Goal: Information Seeking & Learning: Learn about a topic

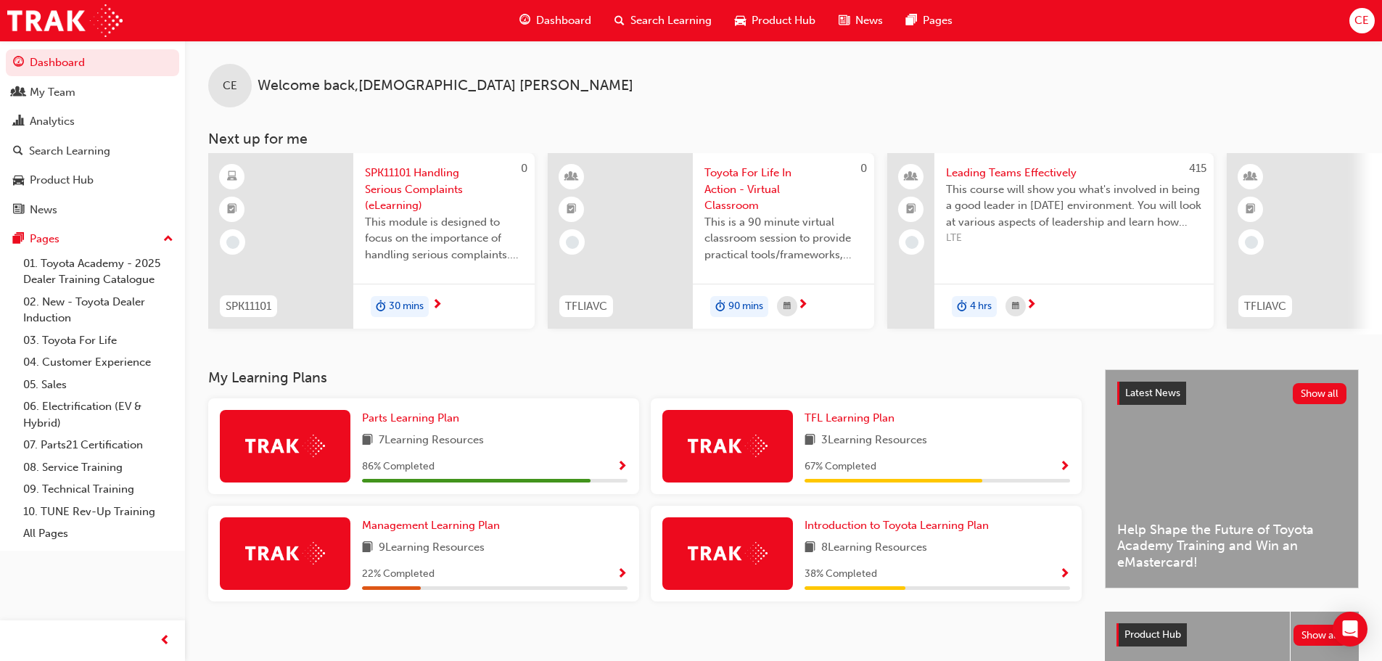
click at [657, 15] on span "Search Learning" at bounding box center [670, 20] width 81 height 17
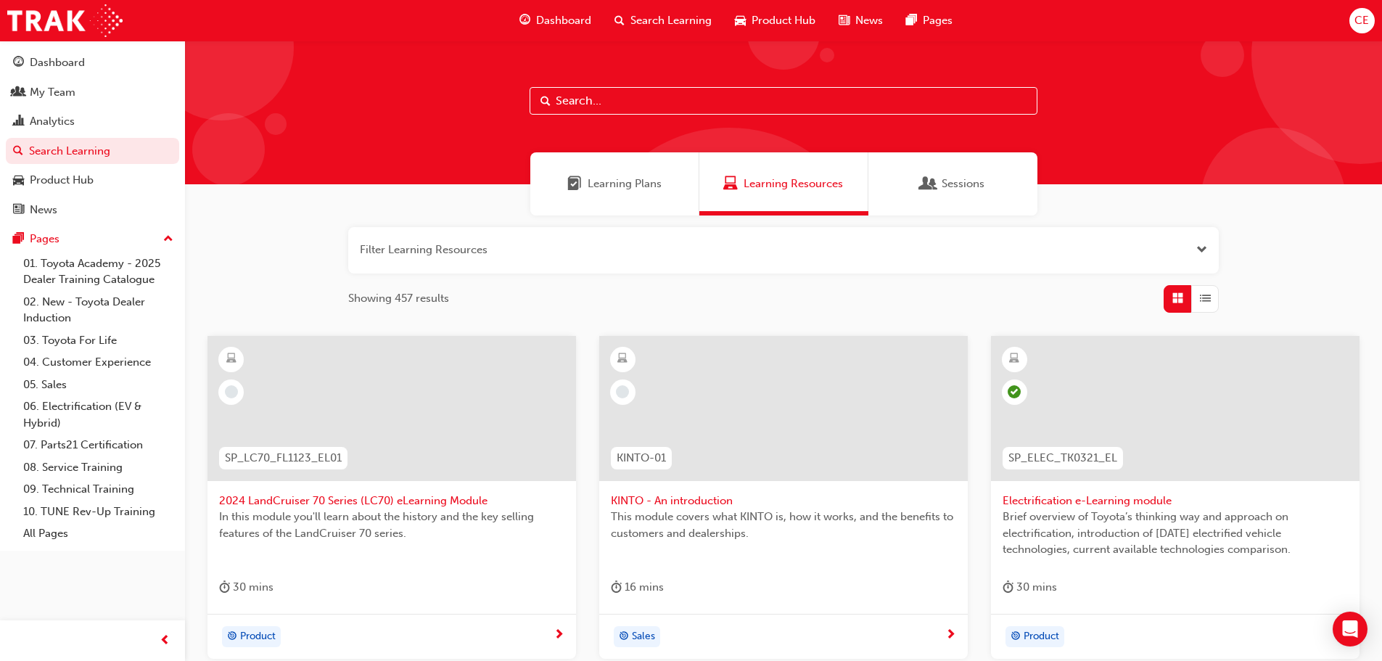
click at [615, 99] on input "text" at bounding box center [783, 101] width 508 height 28
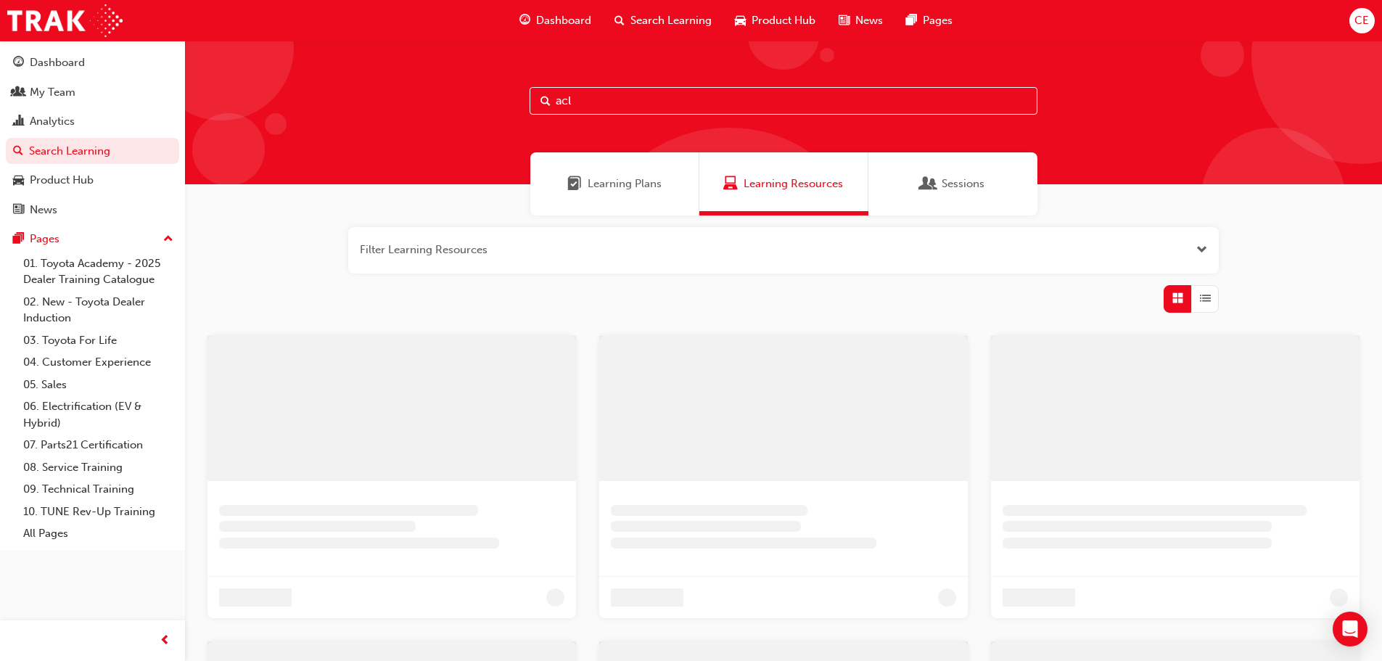
type input "acl"
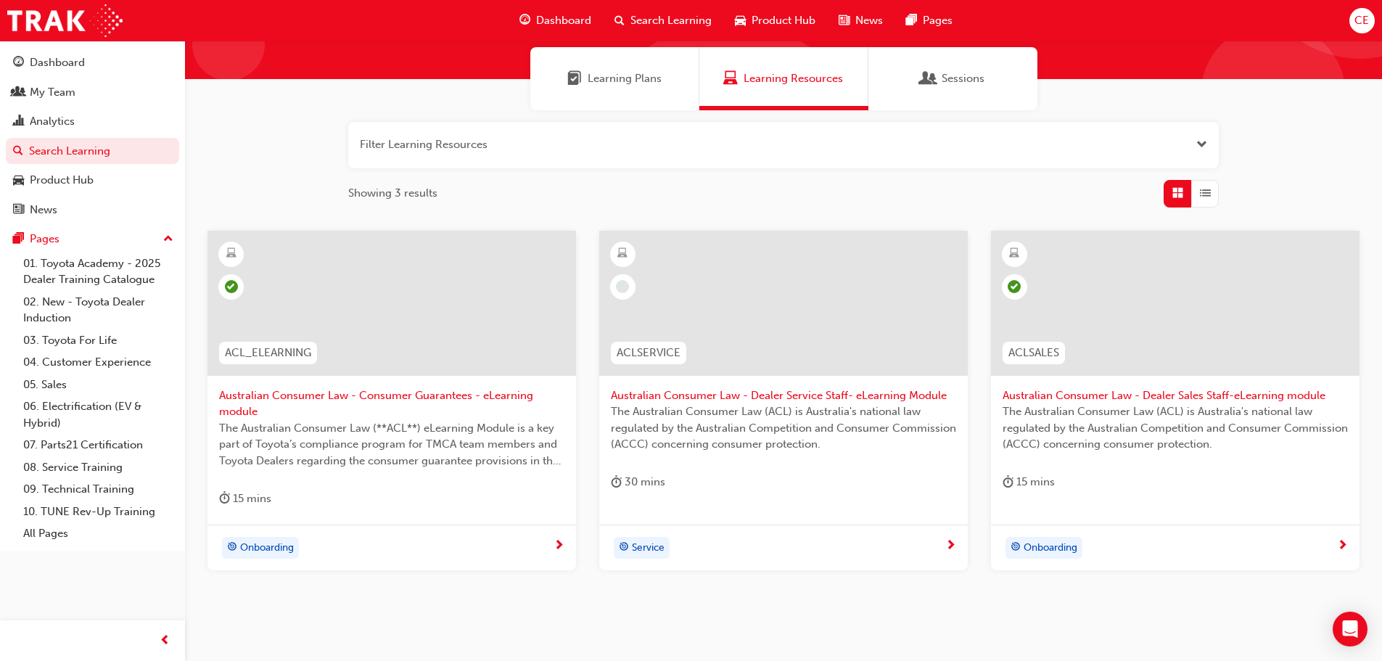
scroll to position [155, 0]
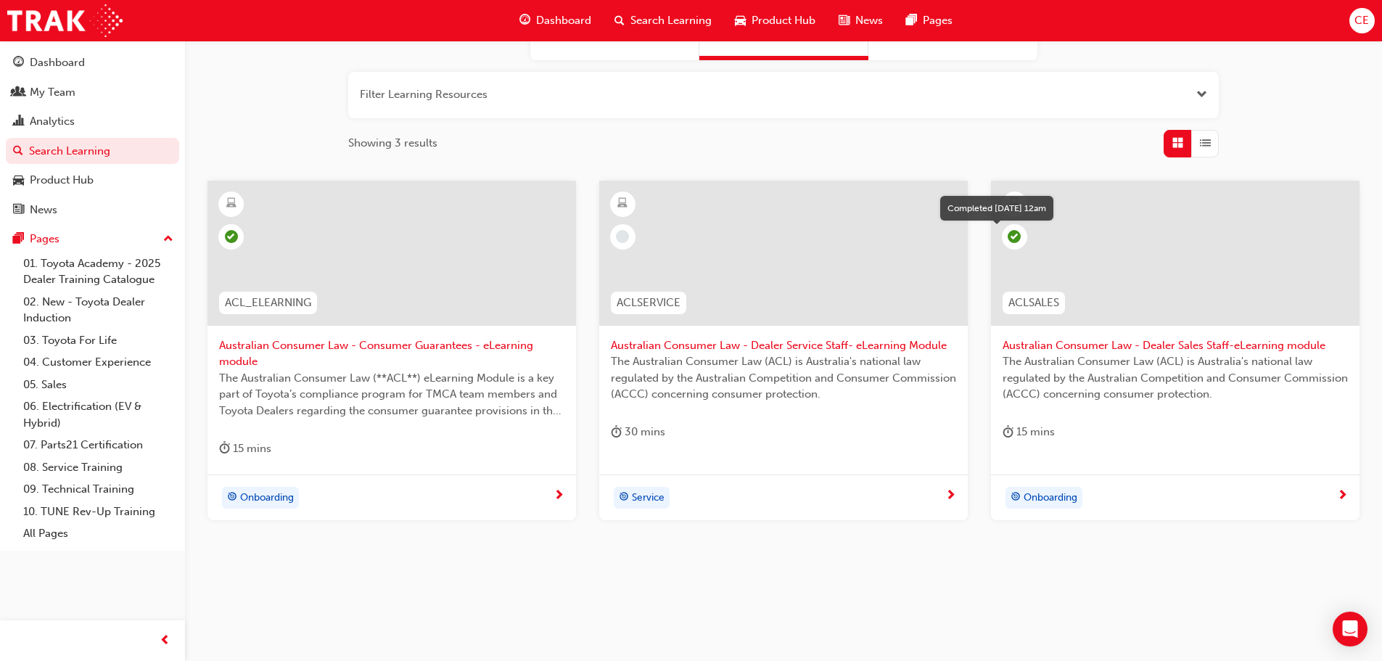
click at [1016, 236] on span "learningRecordVerb_COMPLETE-icon" at bounding box center [1013, 236] width 13 height 13
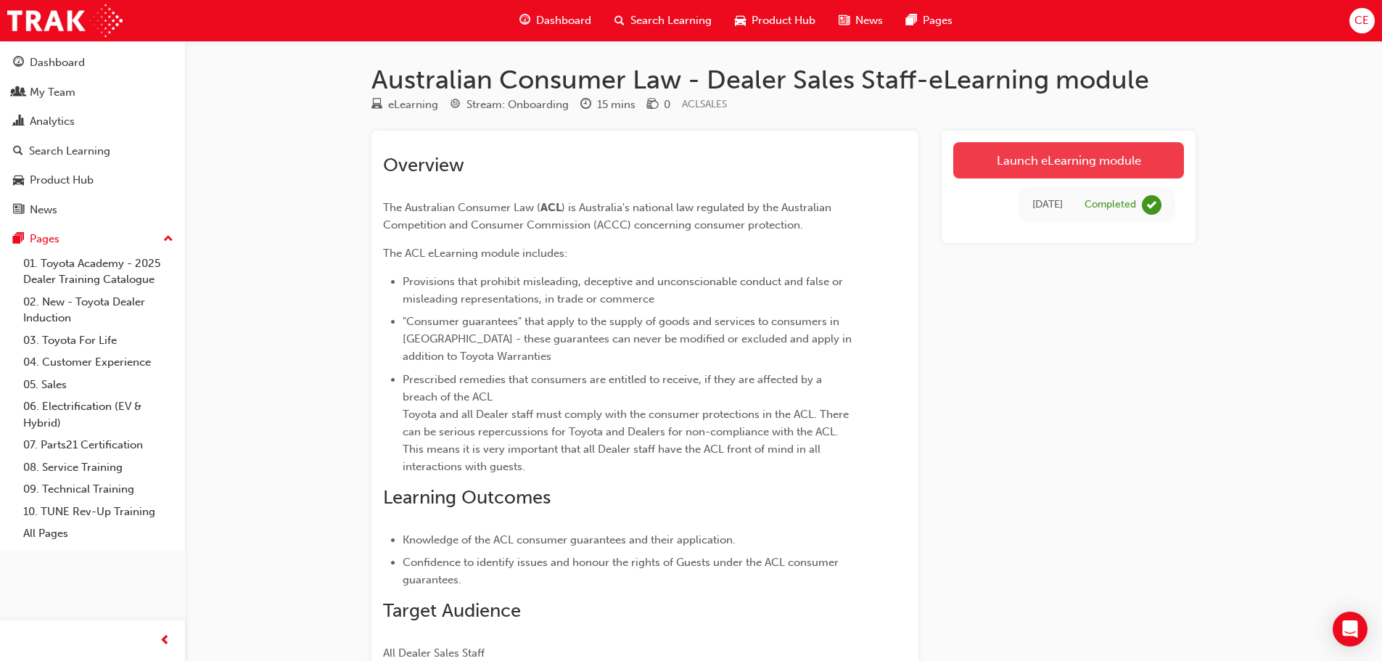
click at [1076, 159] on link "Launch eLearning module" at bounding box center [1068, 160] width 231 height 36
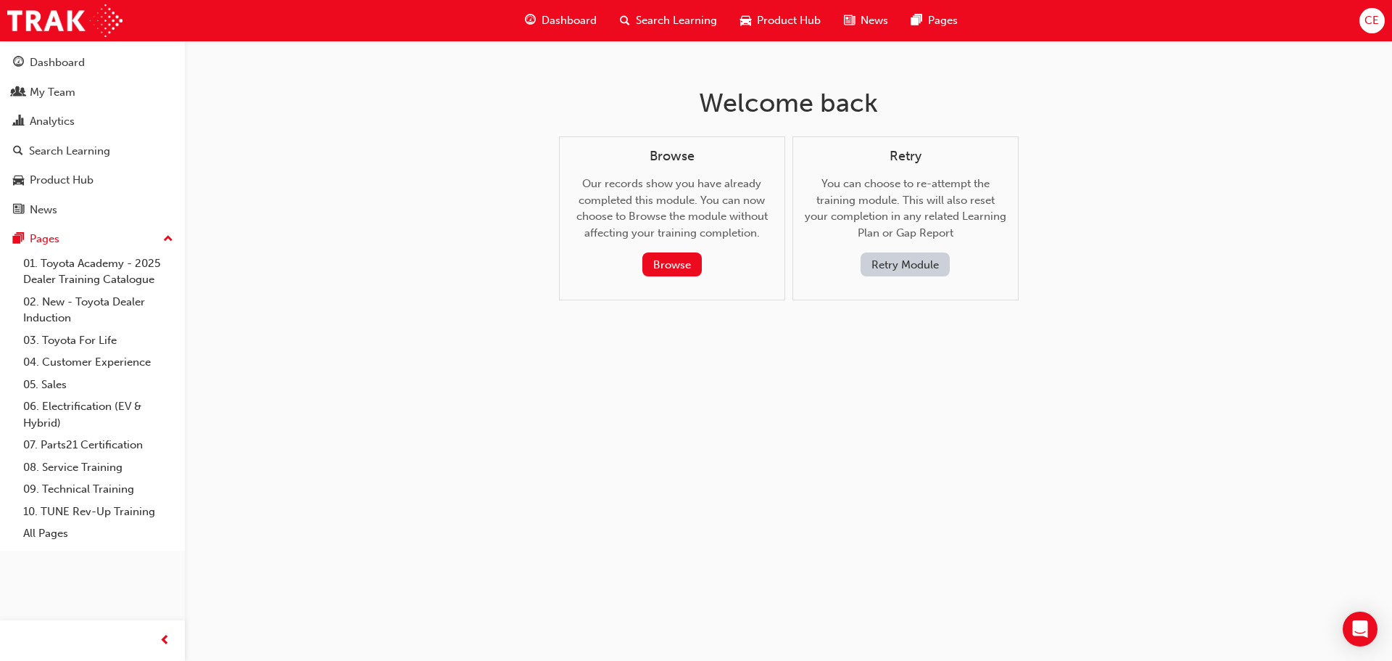
click at [915, 263] on button "Retry Module" at bounding box center [905, 264] width 89 height 24
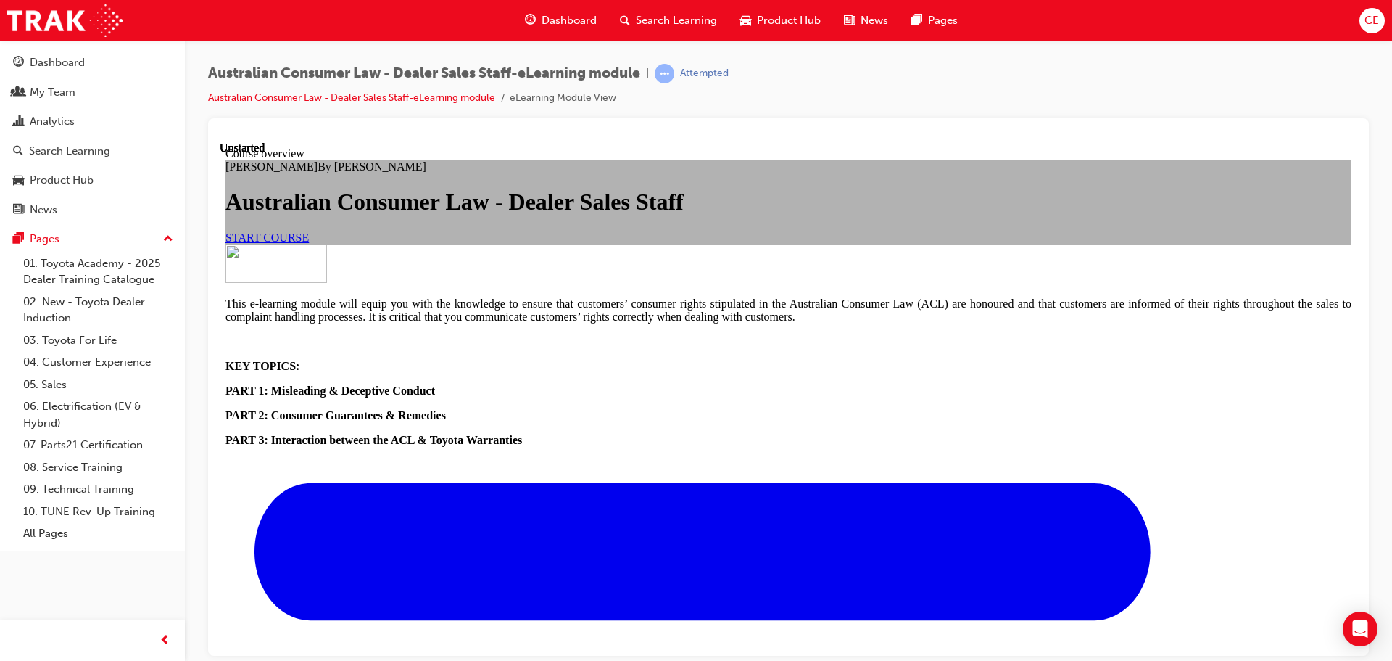
click at [309, 243] on link "START COURSE" at bounding box center [267, 237] width 83 height 12
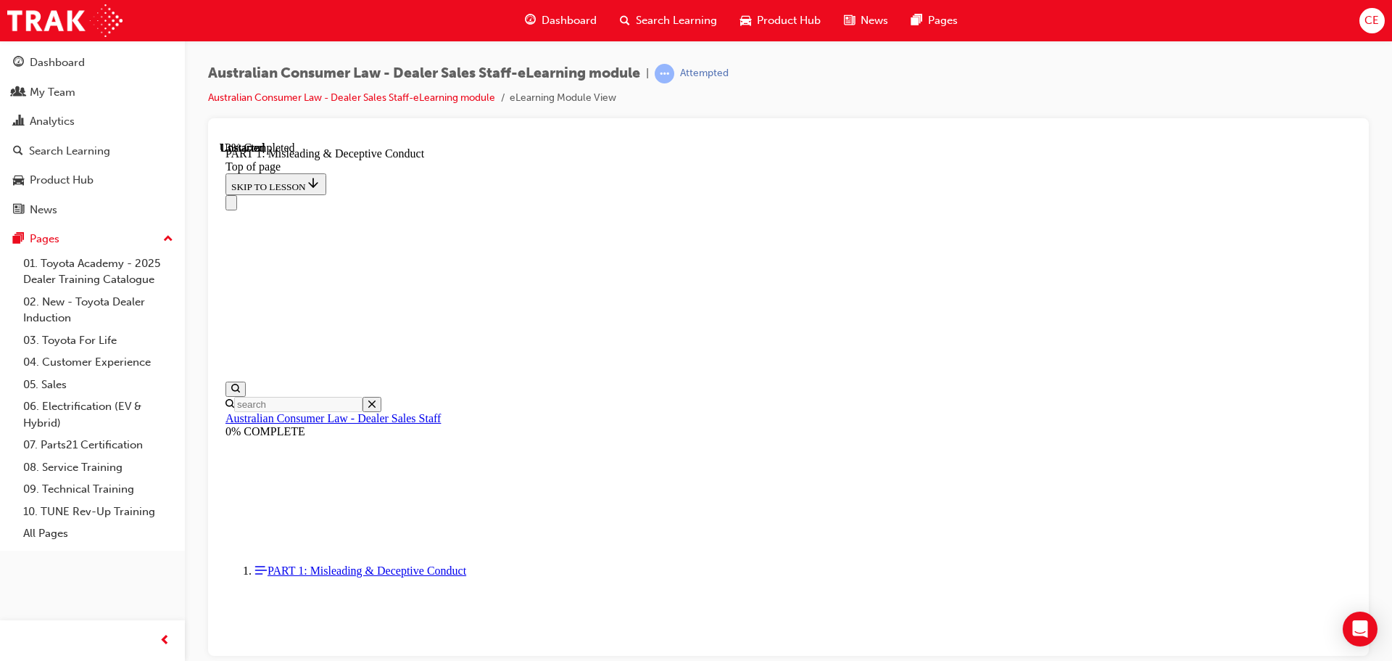
scroll to position [988, 0]
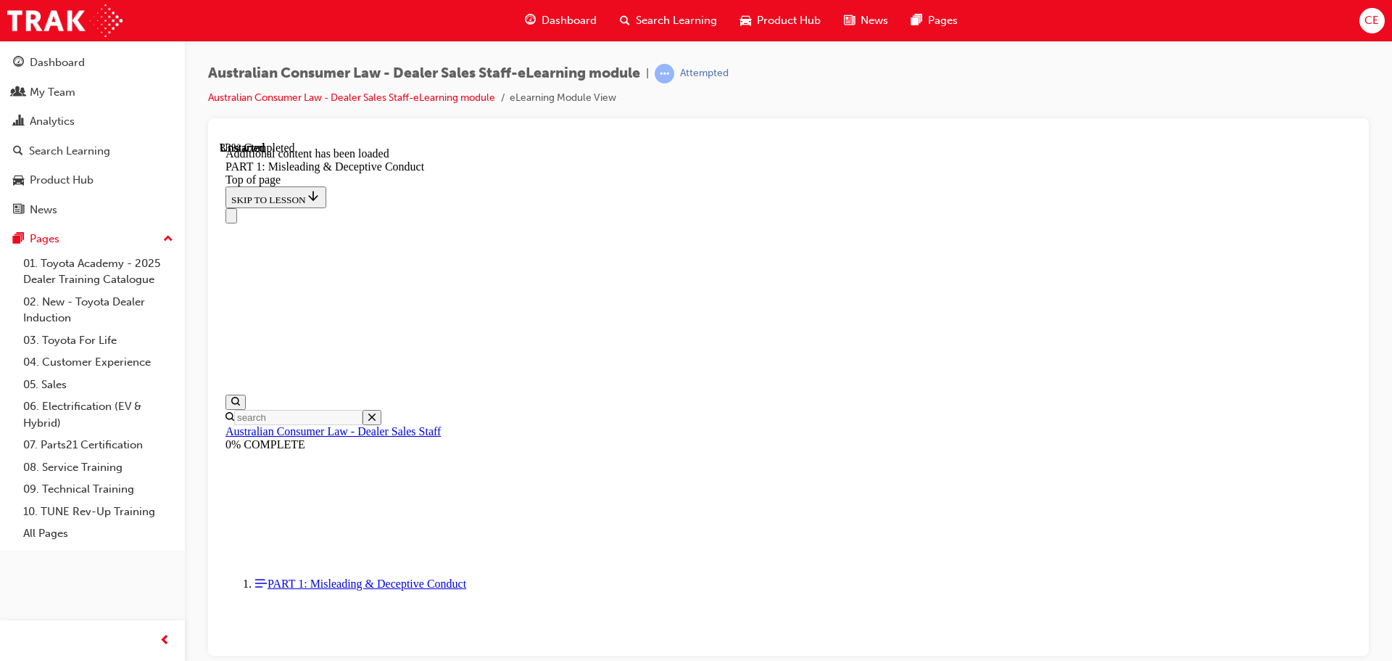
scroll to position [1659, 0]
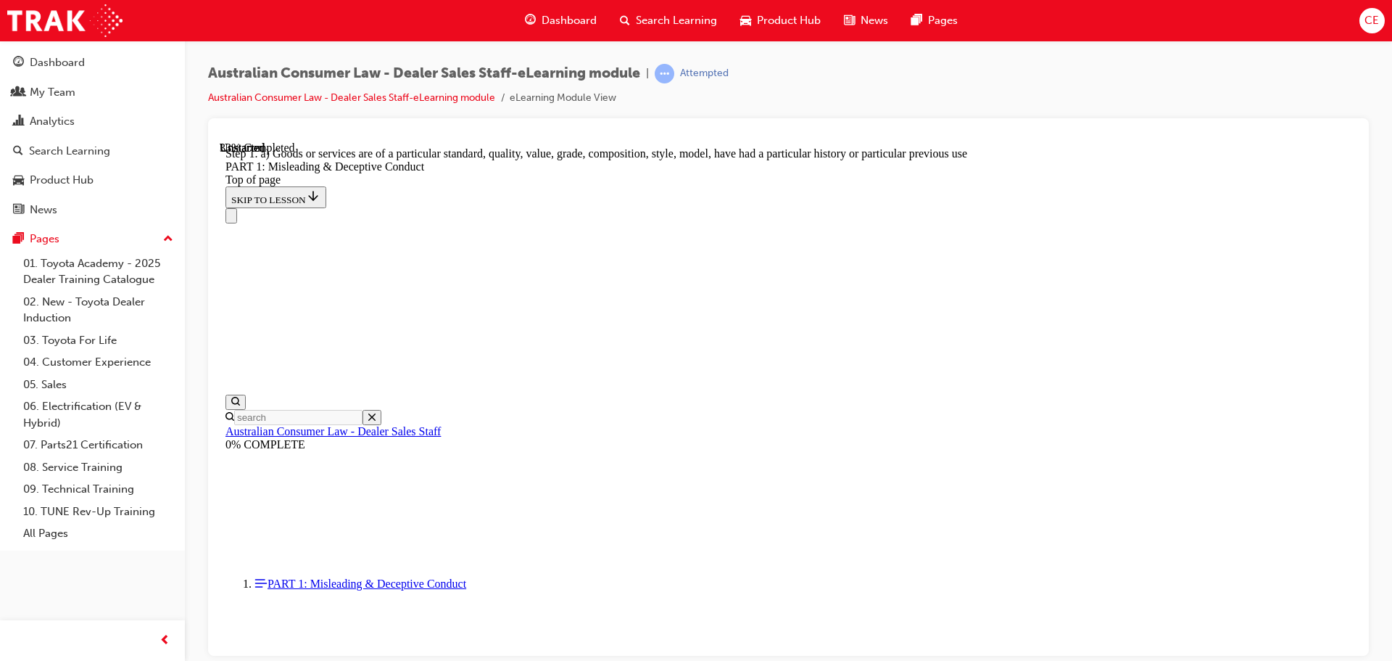
scroll to position [1596, 0]
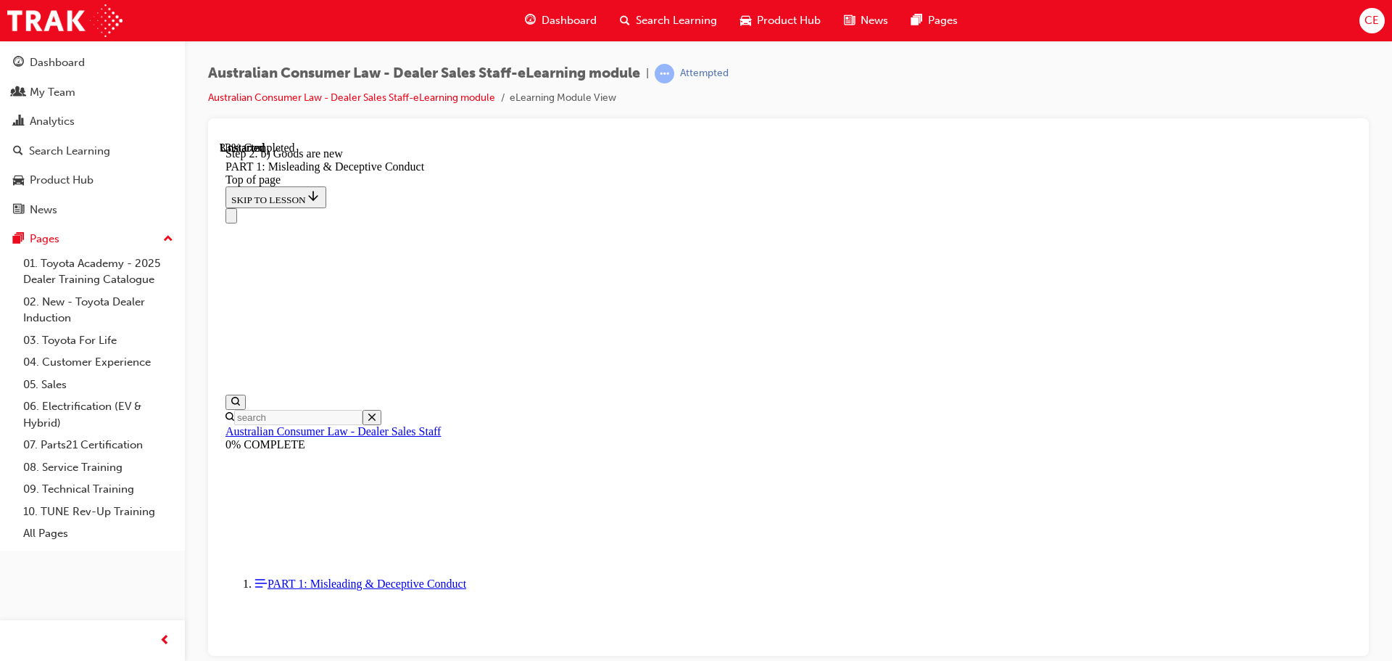
scroll to position [1668, 0]
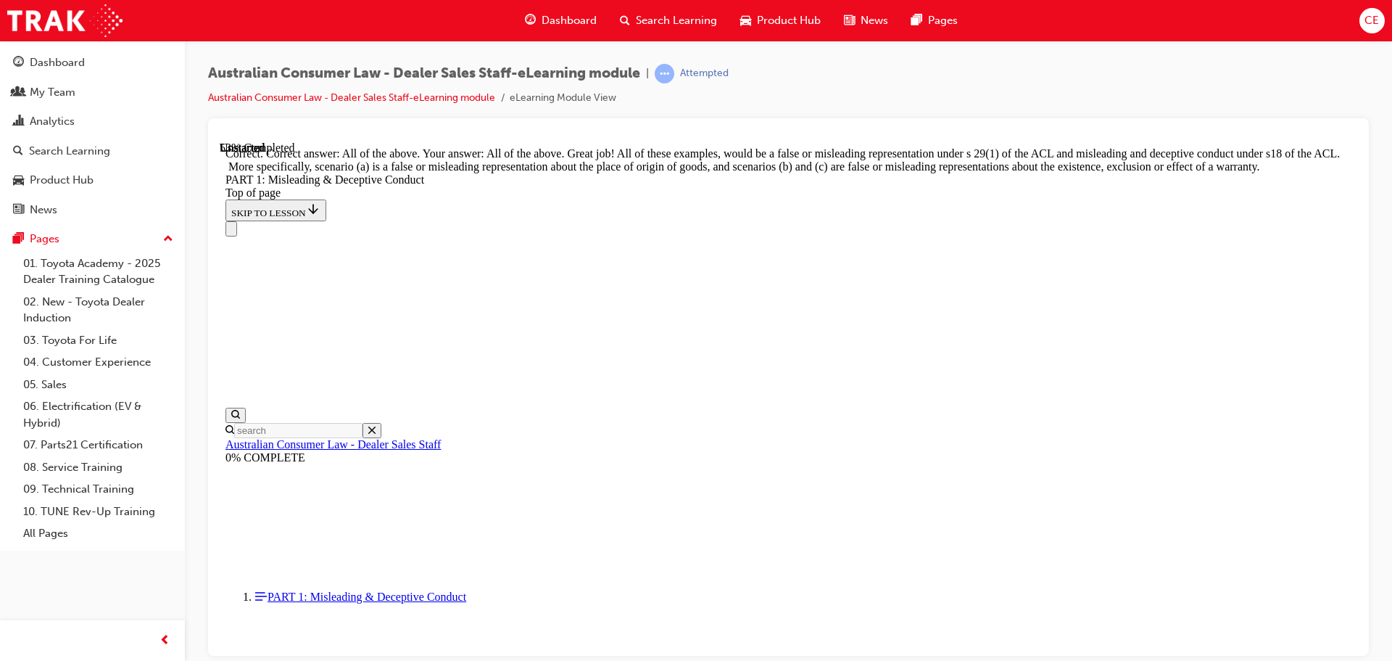
scroll to position [2425, 0]
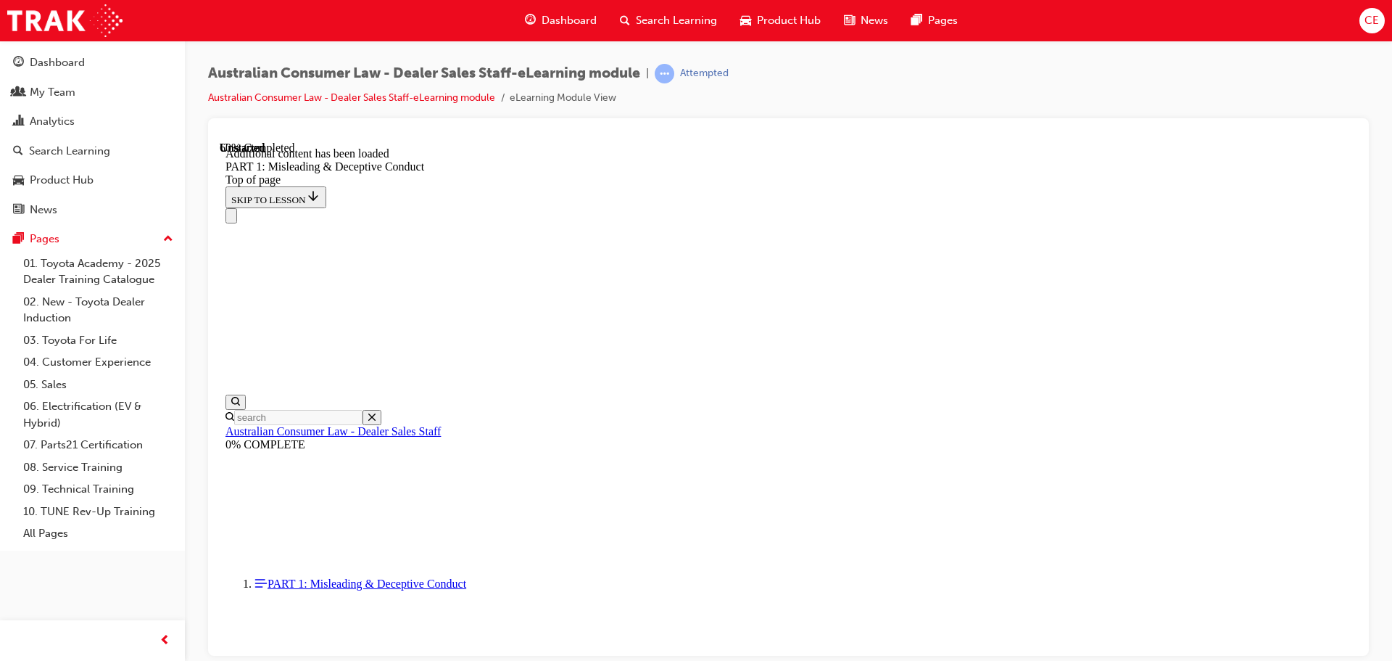
scroll to position [2862, 0]
